Goal: Information Seeking & Learning: Find specific page/section

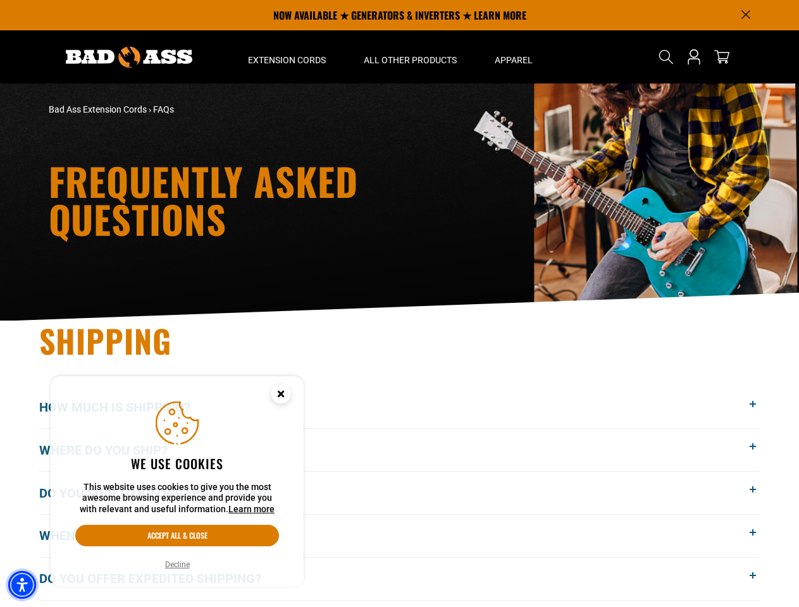
click at [22, 585] on img "Accessibility Menu" at bounding box center [22, 585] width 28 height 28
